Goal: Transaction & Acquisition: Download file/media

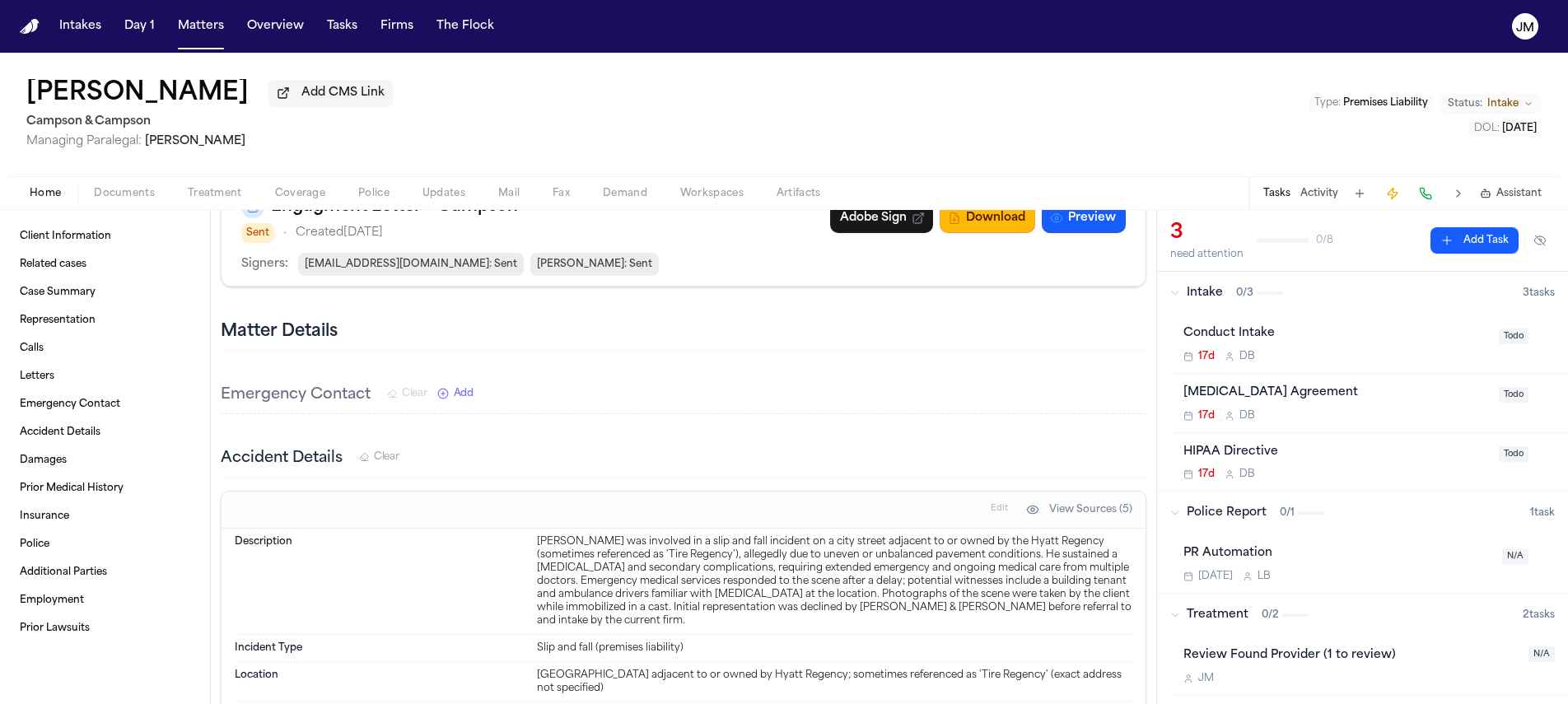
scroll to position [1074, 0]
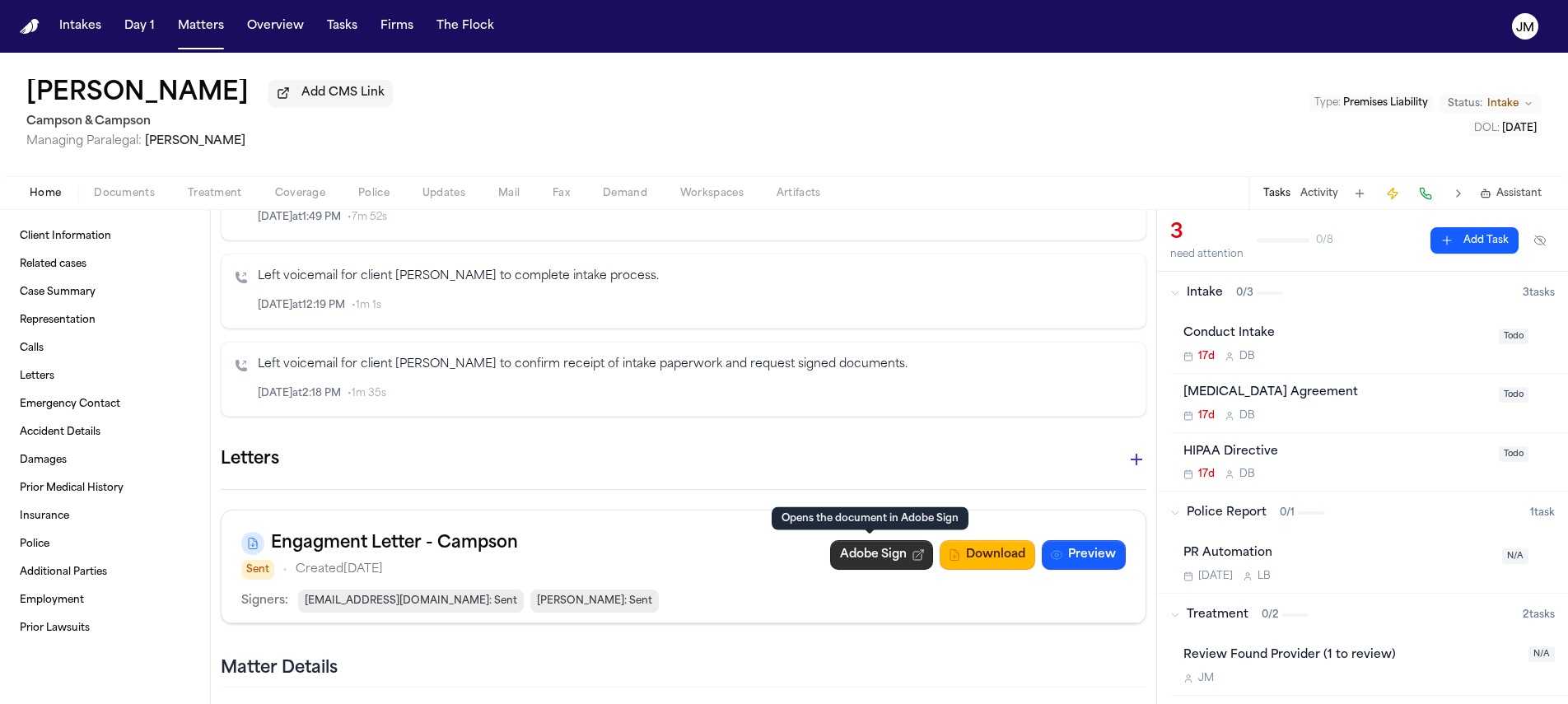
click at [853, 556] on link "Adobe Sign" at bounding box center [882, 556] width 103 height 29
click at [1061, 558] on button "Preview" at bounding box center [1083, 556] width 84 height 29
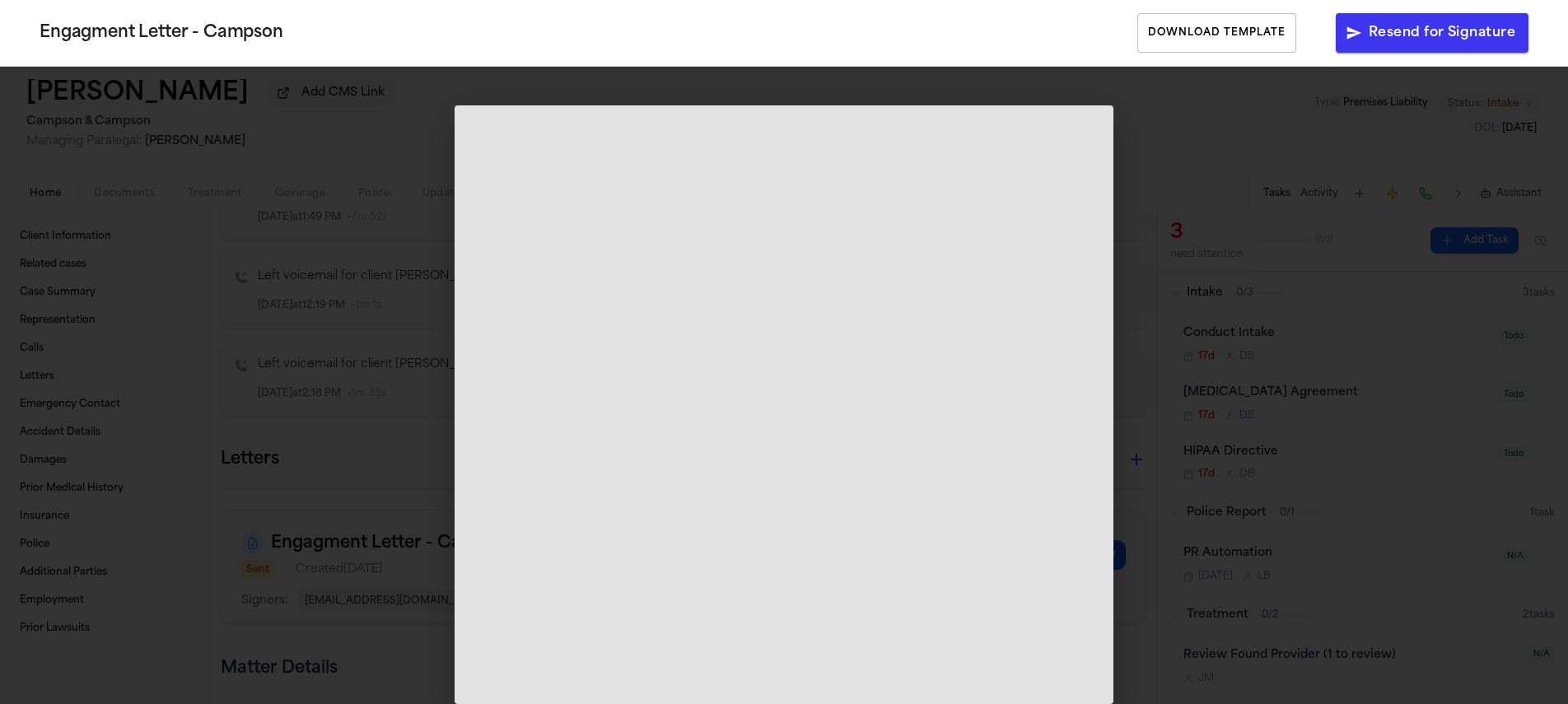
click at [1003, 417] on span at bounding box center [784, 404] width 659 height 599
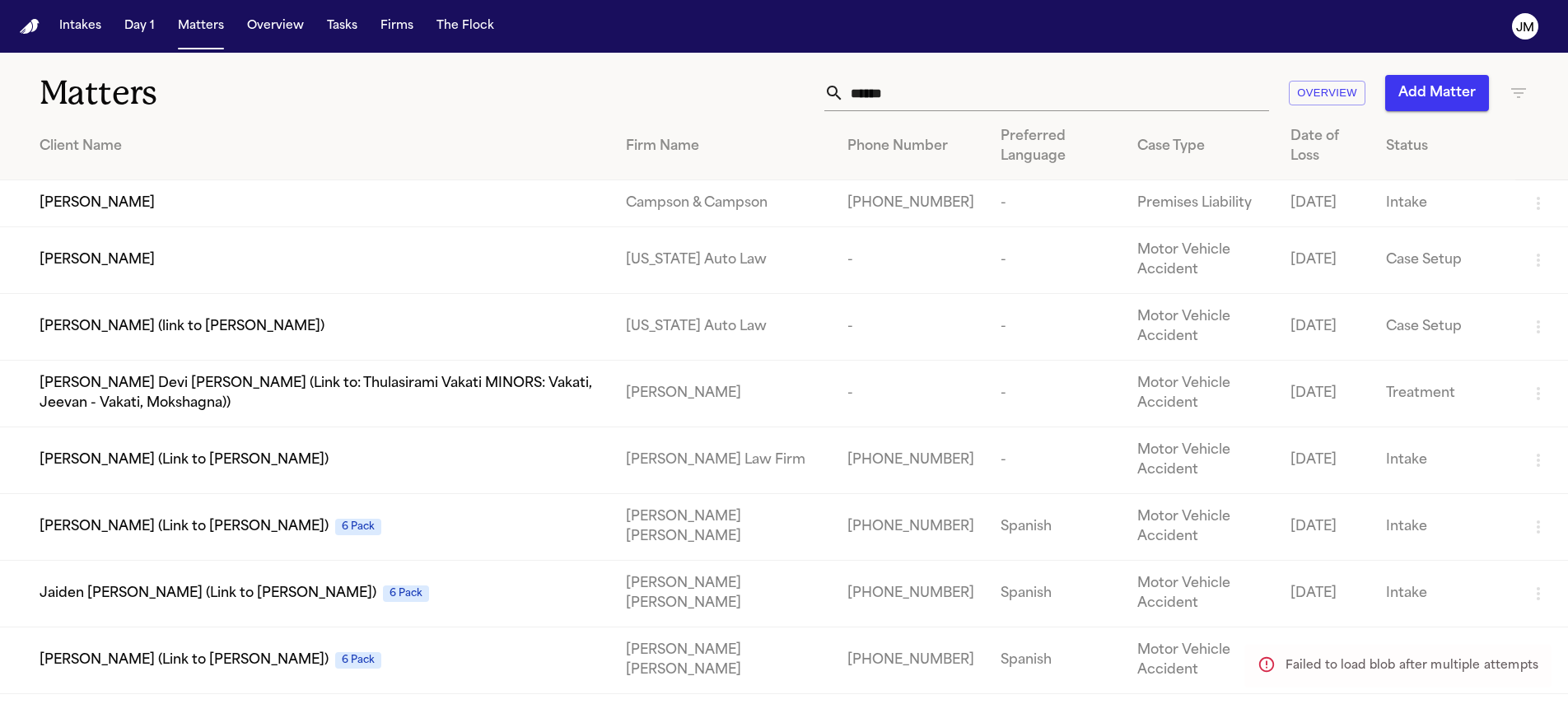
click at [282, 210] on div "[PERSON_NAME]" at bounding box center [319, 204] width 560 height 20
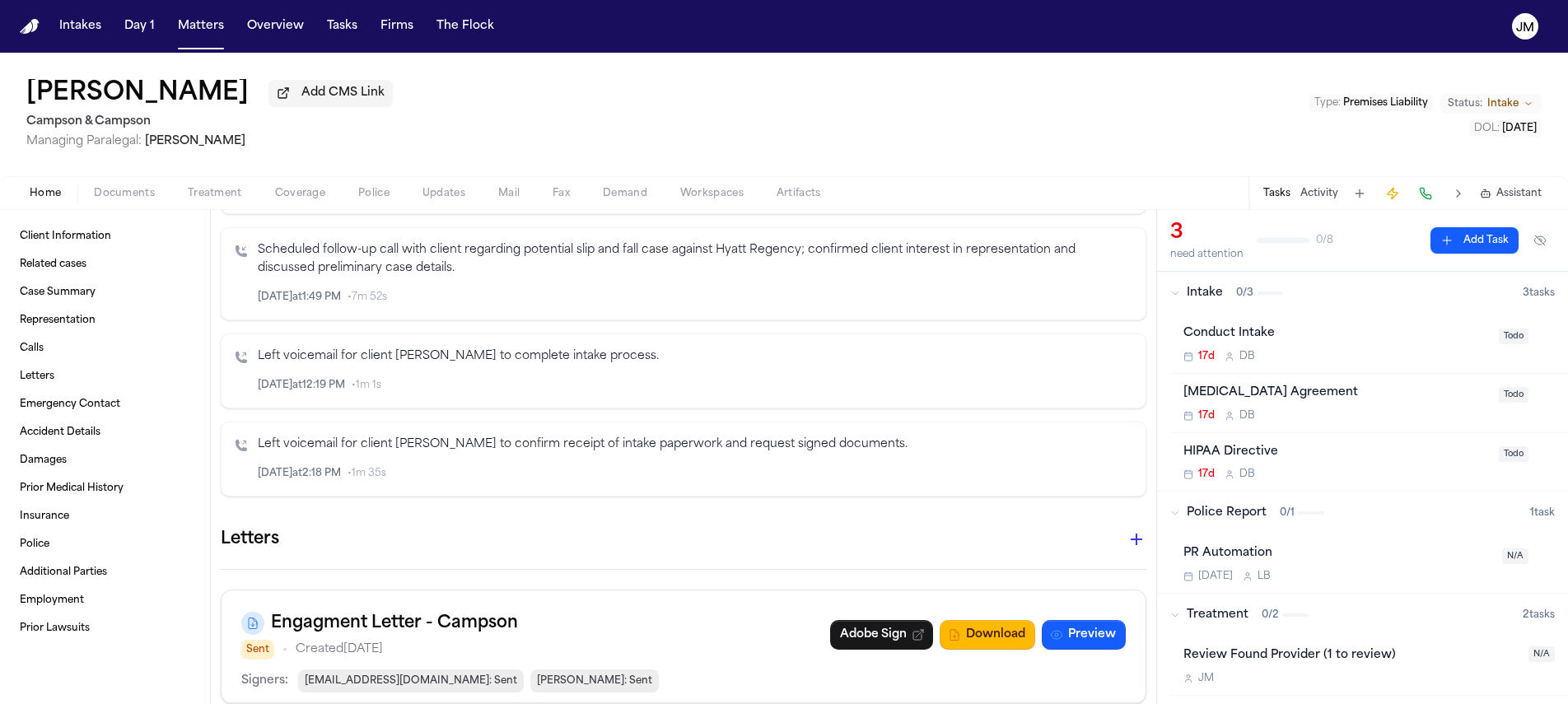
scroll to position [1237, 0]
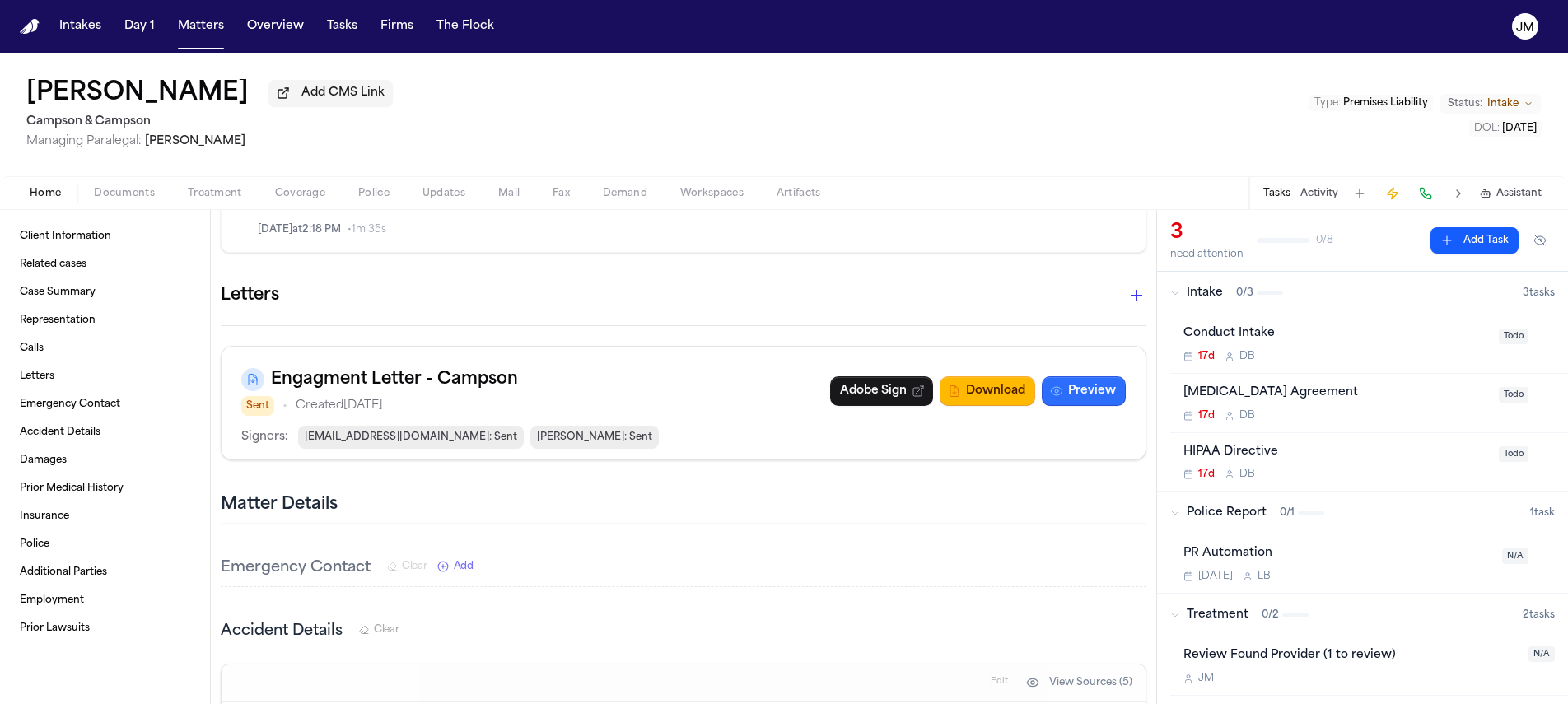
click at [1056, 386] on button "Preview" at bounding box center [1083, 391] width 84 height 29
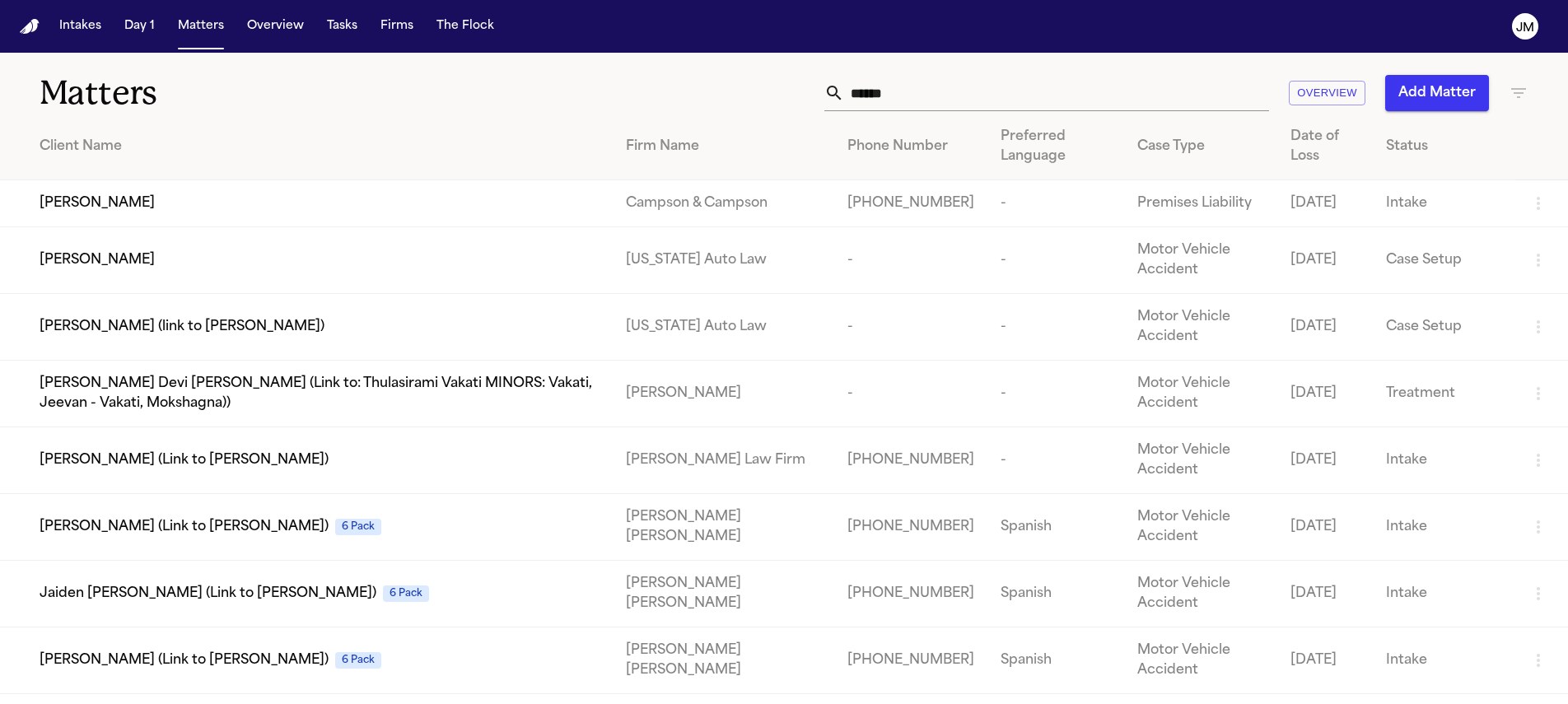
click at [256, 205] on div "[PERSON_NAME]" at bounding box center [319, 204] width 560 height 20
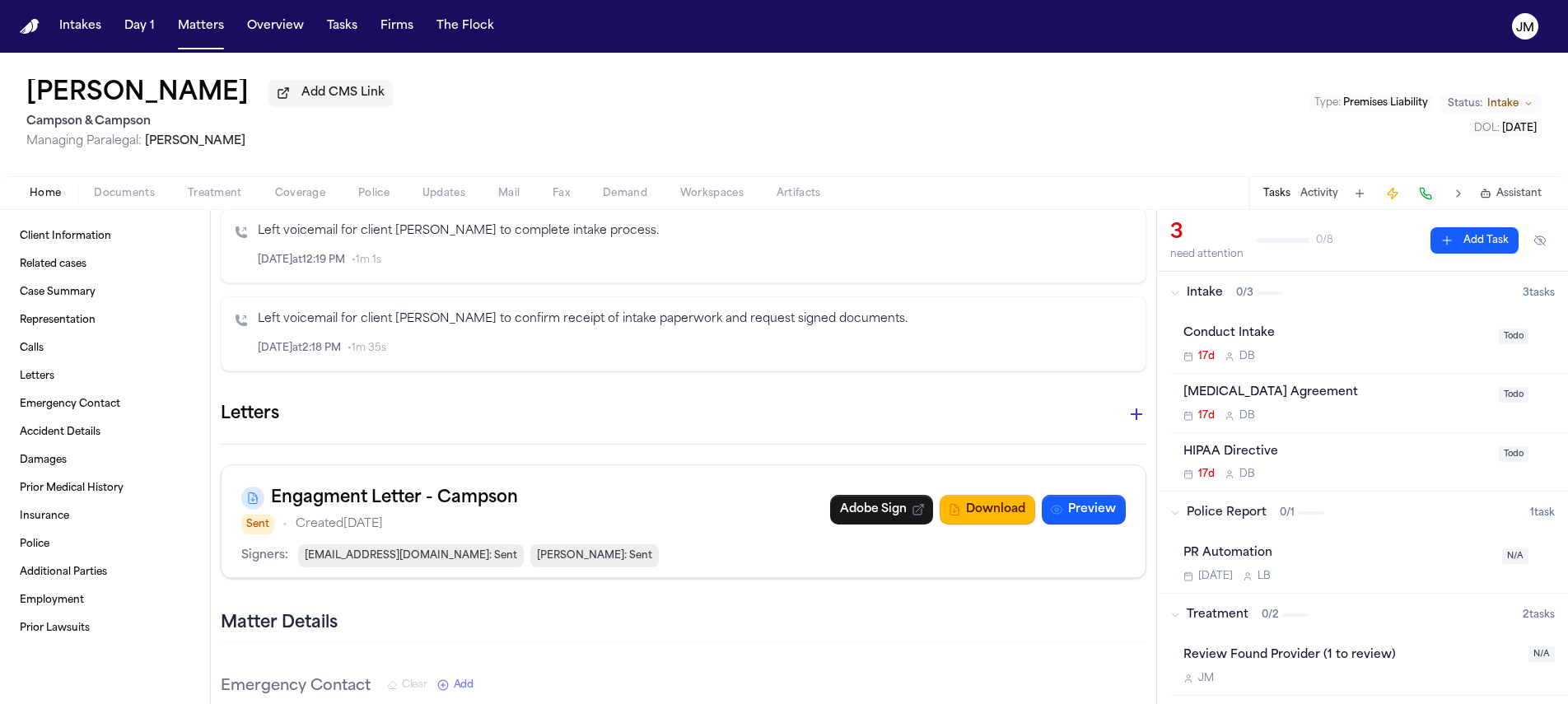
scroll to position [1139, 0]
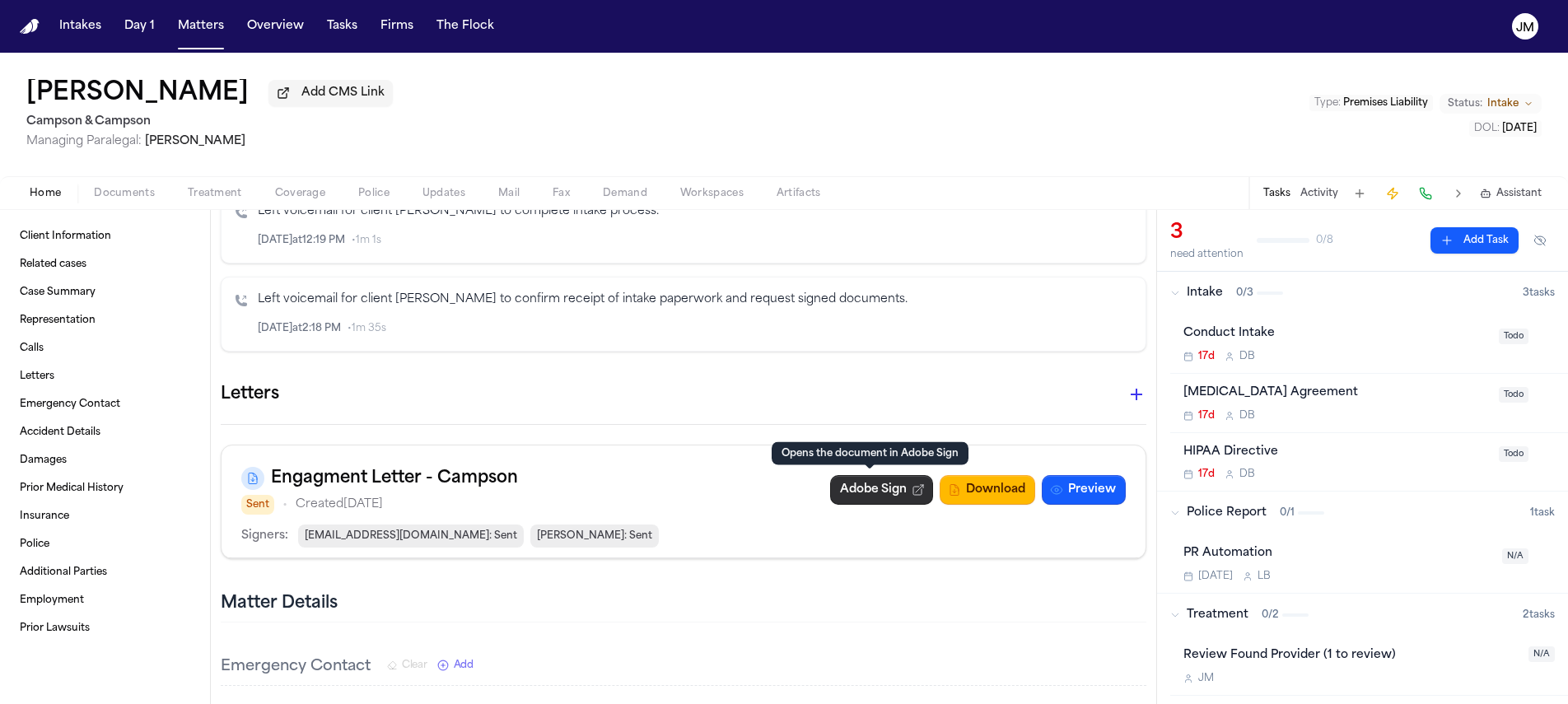
click at [847, 499] on link "Adobe Sign" at bounding box center [882, 490] width 103 height 29
click at [834, 490] on link "Adobe Sign" at bounding box center [882, 490] width 103 height 29
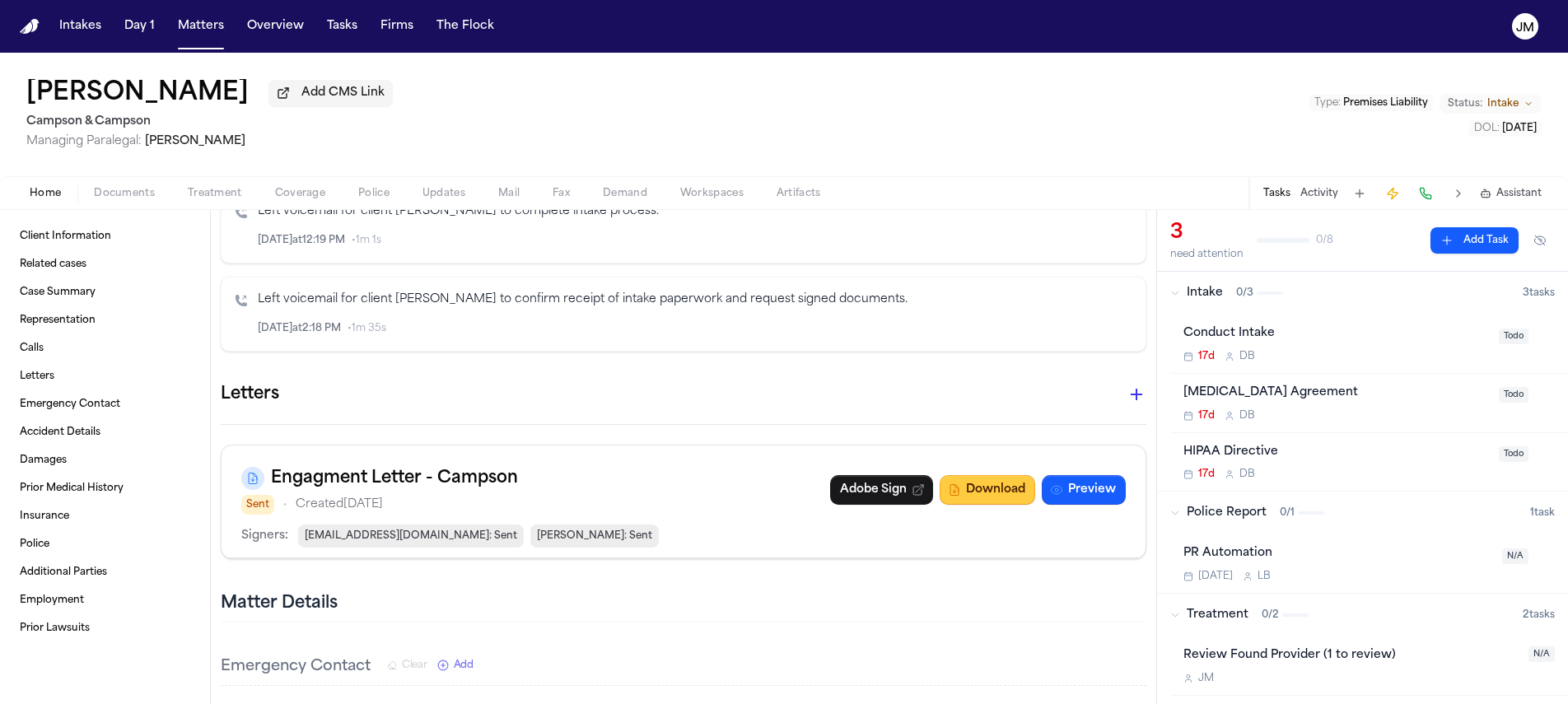
click at [962, 495] on button "Download" at bounding box center [987, 490] width 95 height 29
